Goal: Task Accomplishment & Management: Complete application form

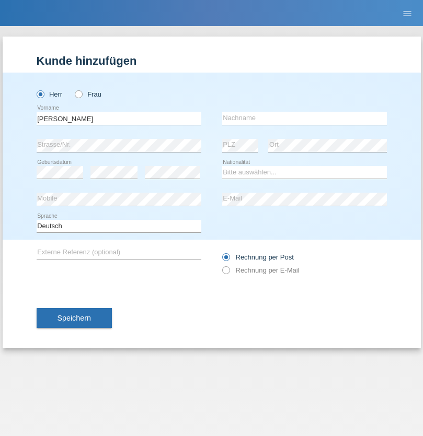
type input "[PERSON_NAME]"
click at [304, 118] on input "text" at bounding box center [304, 118] width 165 height 13
type input "Braun"
select select "CH"
select select "en"
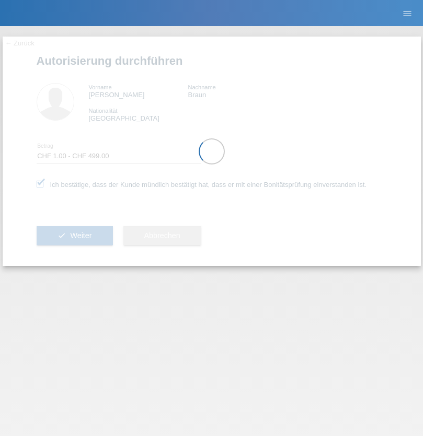
select select "1"
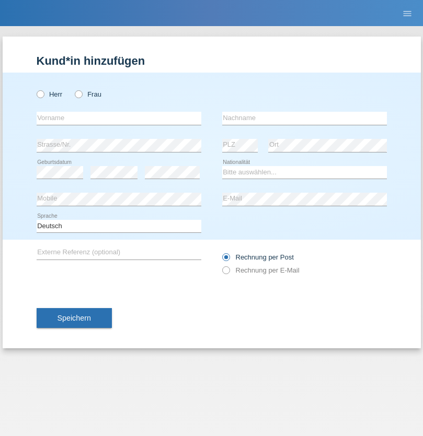
radio input "true"
click at [119, 118] on input "text" at bounding box center [119, 118] width 165 height 13
type input "naime"
click at [304, 118] on input "text" at bounding box center [304, 118] width 165 height 13
type input "llugiqi"
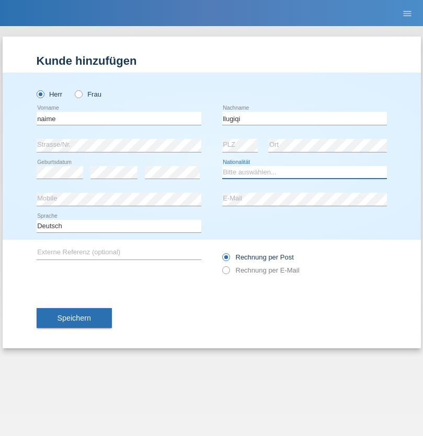
select select "CH"
radio input "true"
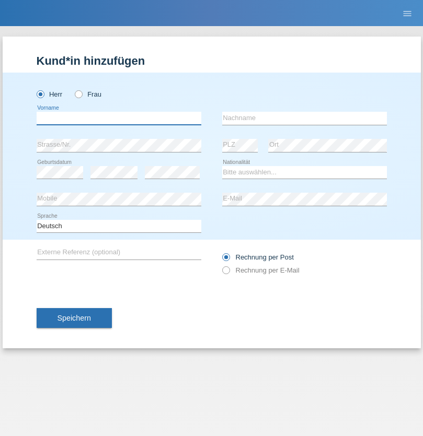
click at [119, 118] on input "text" at bounding box center [119, 118] width 165 height 13
type input "Shaban"
click at [304, 118] on input "text" at bounding box center [304, 118] width 165 height 13
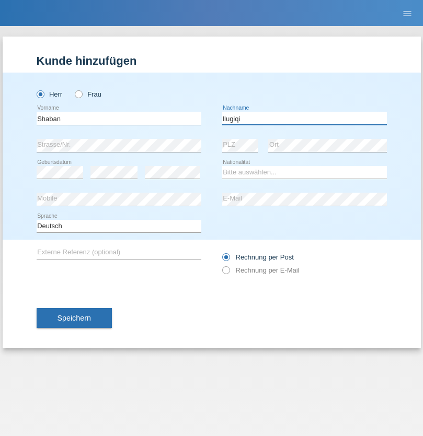
type input "llugiqi"
select select "CH"
radio input "true"
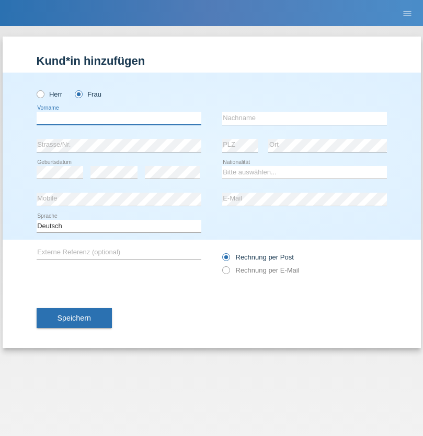
click at [119, 118] on input "text" at bounding box center [119, 118] width 165 height 13
type input "Klavdiia"
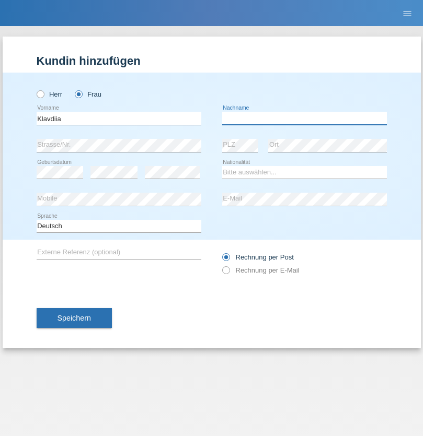
click at [304, 118] on input "text" at bounding box center [304, 118] width 165 height 13
type input "Fedorovych"
select select "CH"
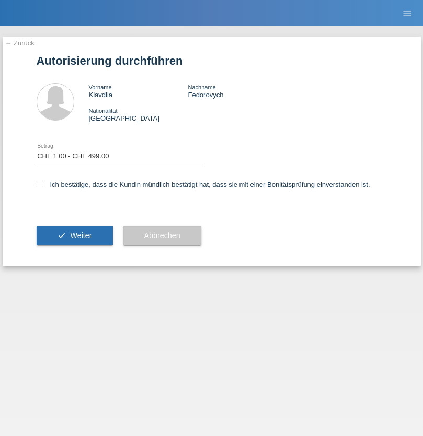
select select "1"
checkbox input "true"
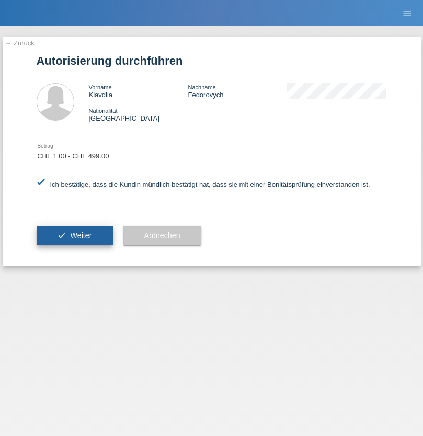
click at [74, 236] on span "Weiter" at bounding box center [80, 235] width 21 height 8
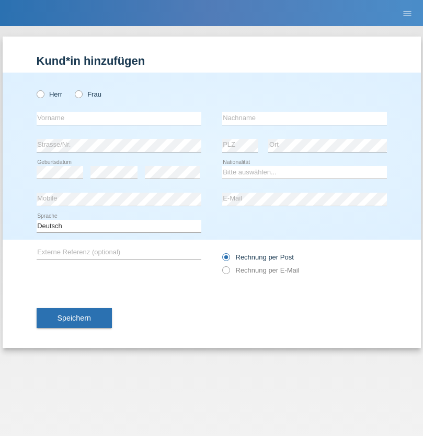
radio input "true"
click at [119, 118] on input "text" at bounding box center [119, 118] width 165 height 13
type input "Ristic"
click at [304, 118] on input "text" at bounding box center [304, 118] width 165 height 13
type input "Marko"
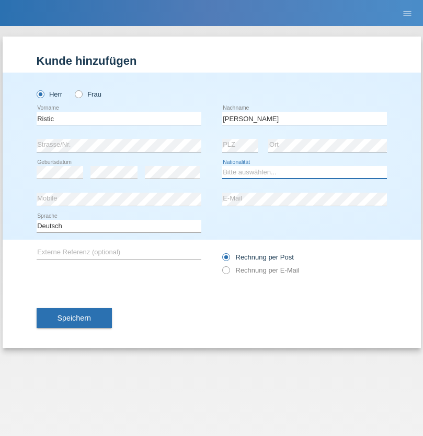
select select "RS"
select select "C"
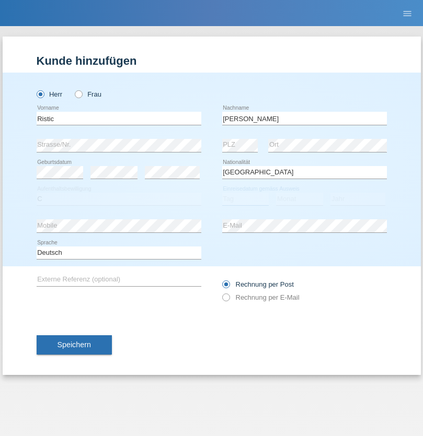
select select "06"
select select "05"
select select "2004"
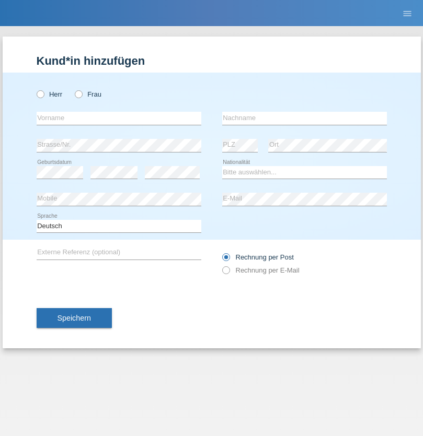
radio input "true"
click at [119, 118] on input "text" at bounding box center [119, 118] width 165 height 13
type input "Silvia"
click at [304, 118] on input "text" at bounding box center [304, 118] width 165 height 13
type input "Patera"
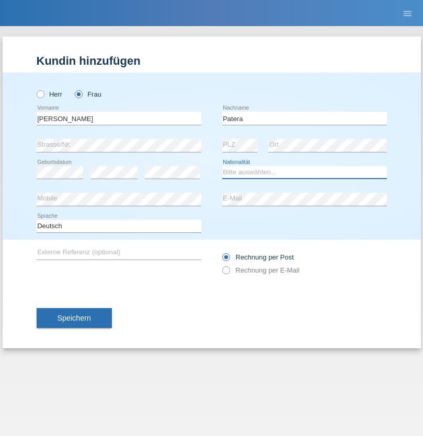
select select "CH"
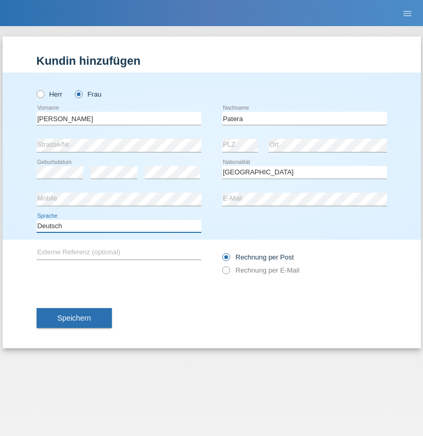
select select "en"
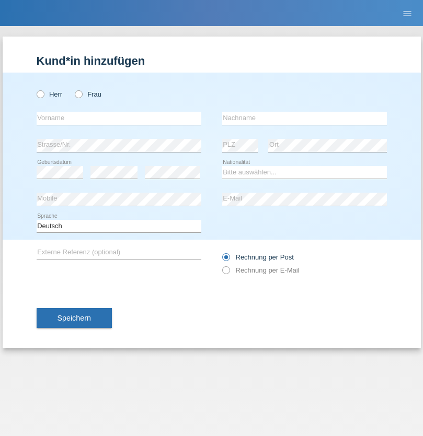
radio input "true"
click at [119, 118] on input "text" at bounding box center [119, 118] width 165 height 13
type input "Champing"
click at [304, 118] on input "text" at bounding box center [304, 118] width 165 height 13
type input "Malonga"
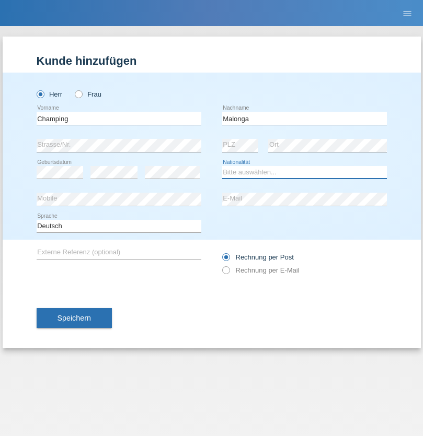
select select "CH"
radio input "true"
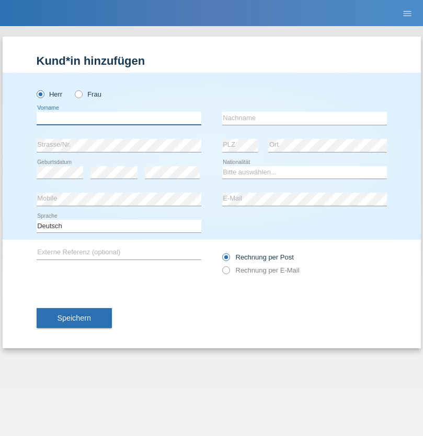
click at [119, 118] on input "text" at bounding box center [119, 118] width 165 height 13
type input "Djordjevic"
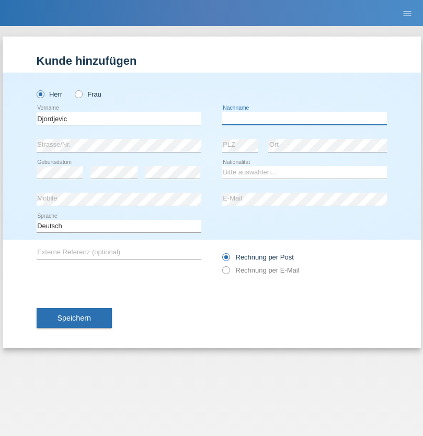
click at [304, 118] on input "text" at bounding box center [304, 118] width 165 height 13
type input "Radosav"
select select "RS"
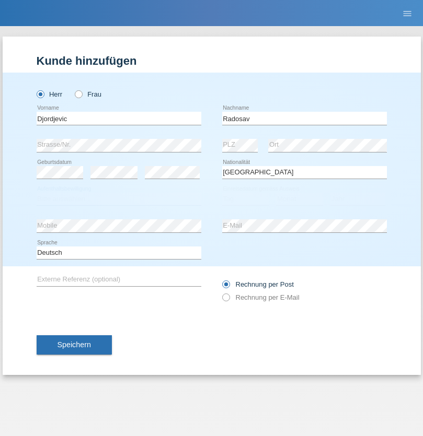
select select "C"
select select "10"
select select "03"
select select "1989"
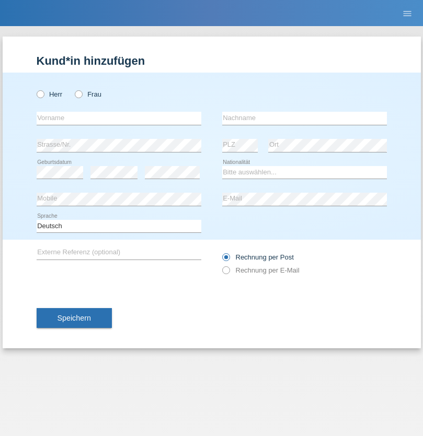
radio input "true"
click at [119, 118] on input "text" at bounding box center [119, 118] width 165 height 13
type input "Omar"
click at [304, 118] on input "text" at bounding box center [304, 118] width 165 height 13
type input "Sakhi"
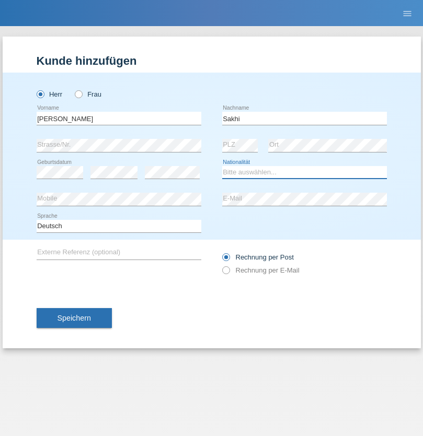
select select "IT"
select select "C"
select select "24"
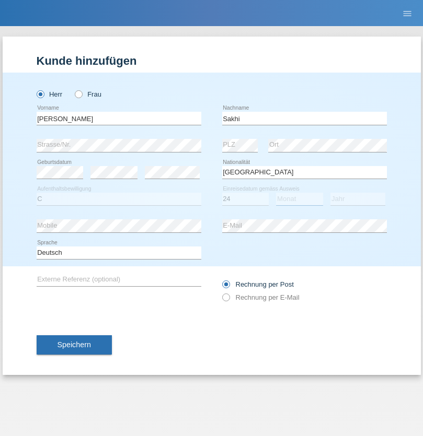
select select "10"
select select "2021"
